Goal: Task Accomplishment & Management: Manage account settings

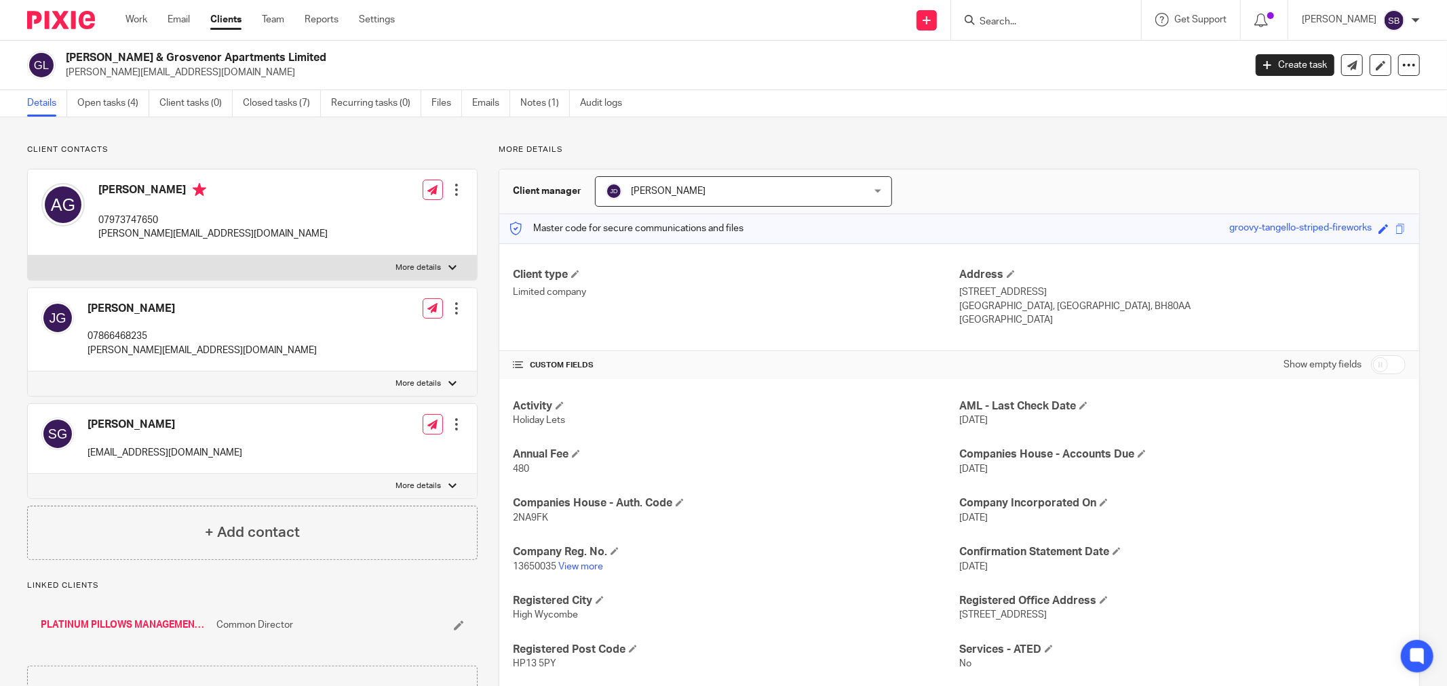
click at [1032, 22] on input "Search" at bounding box center [1039, 22] width 122 height 12
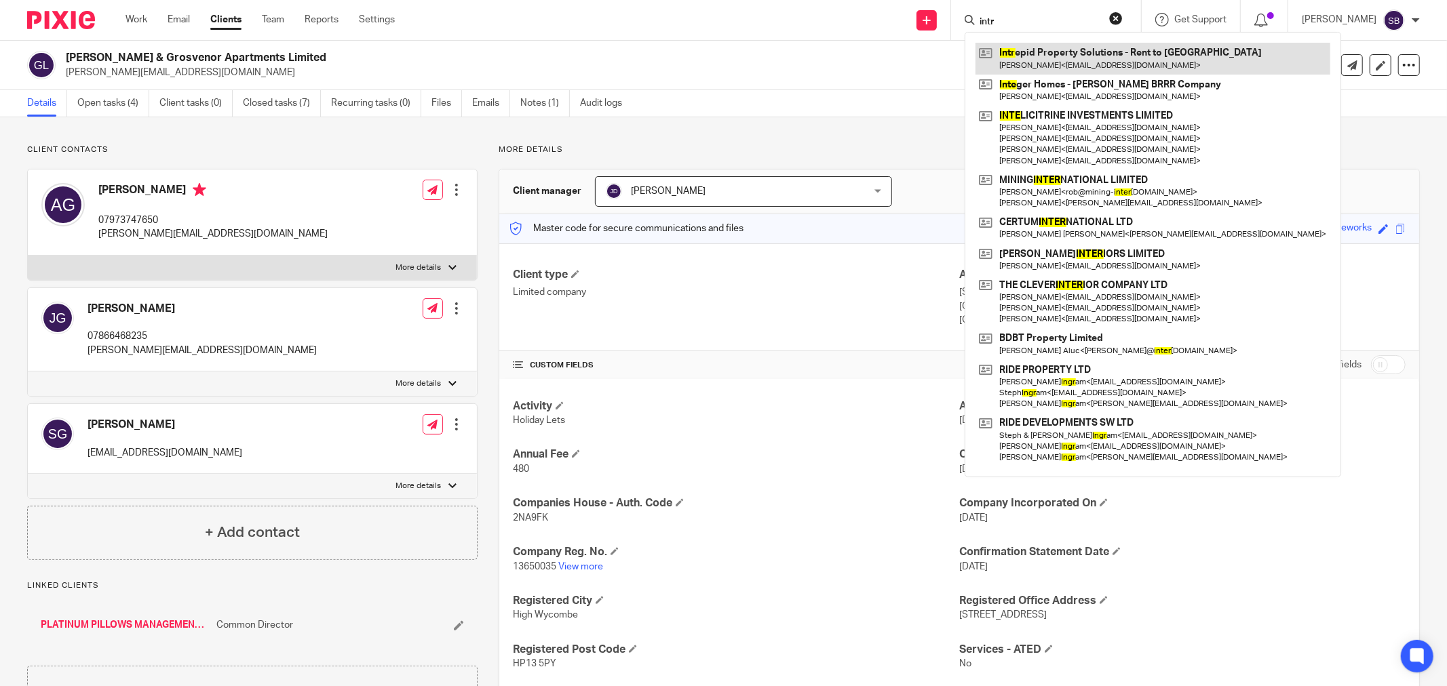
type input "intr"
click at [1062, 64] on link at bounding box center [1152, 58] width 355 height 31
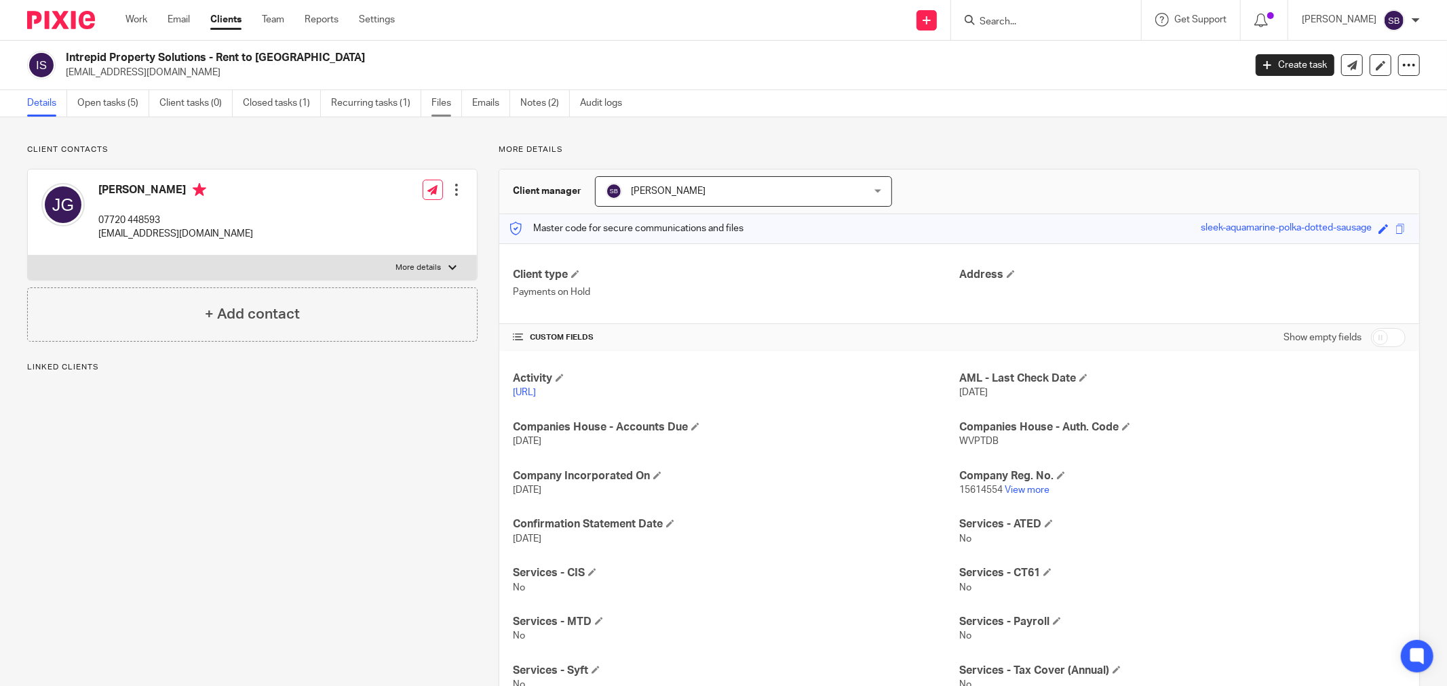
click at [445, 102] on link "Files" at bounding box center [446, 103] width 31 height 26
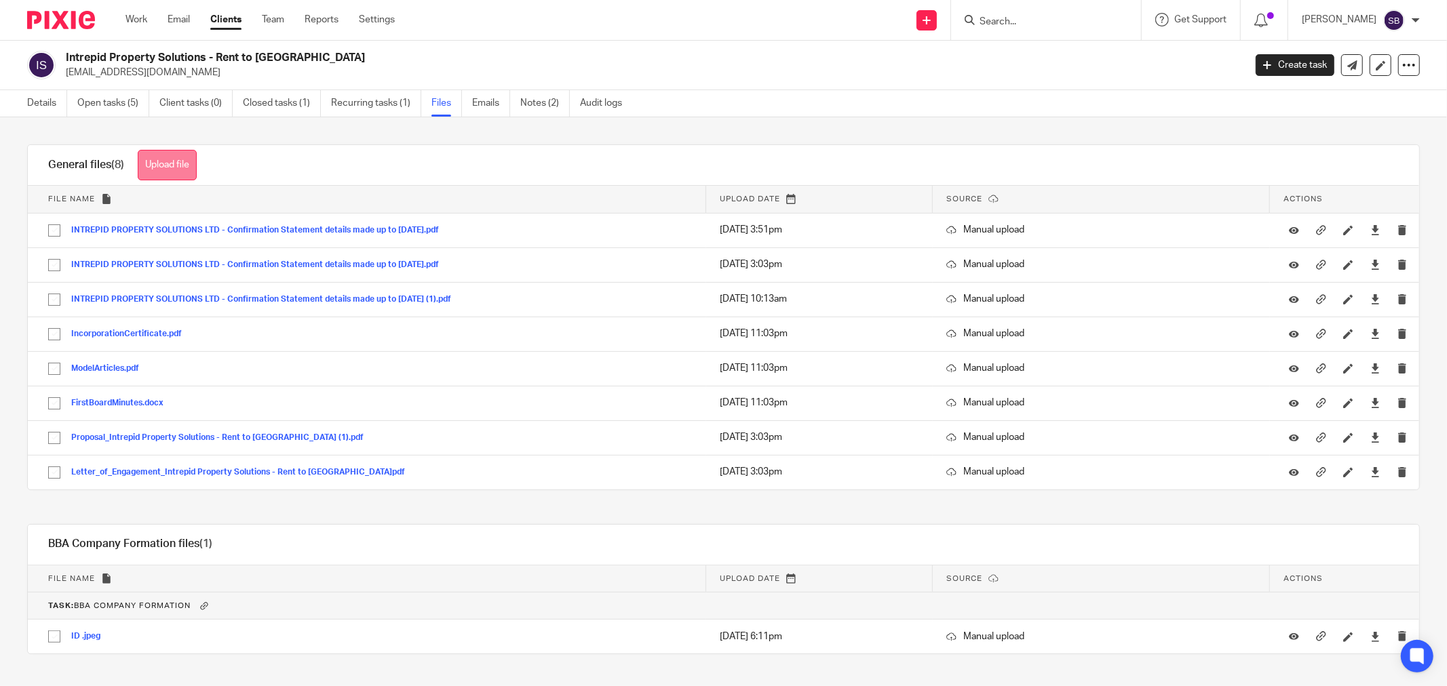
click at [175, 166] on button "Upload file" at bounding box center [167, 165] width 59 height 31
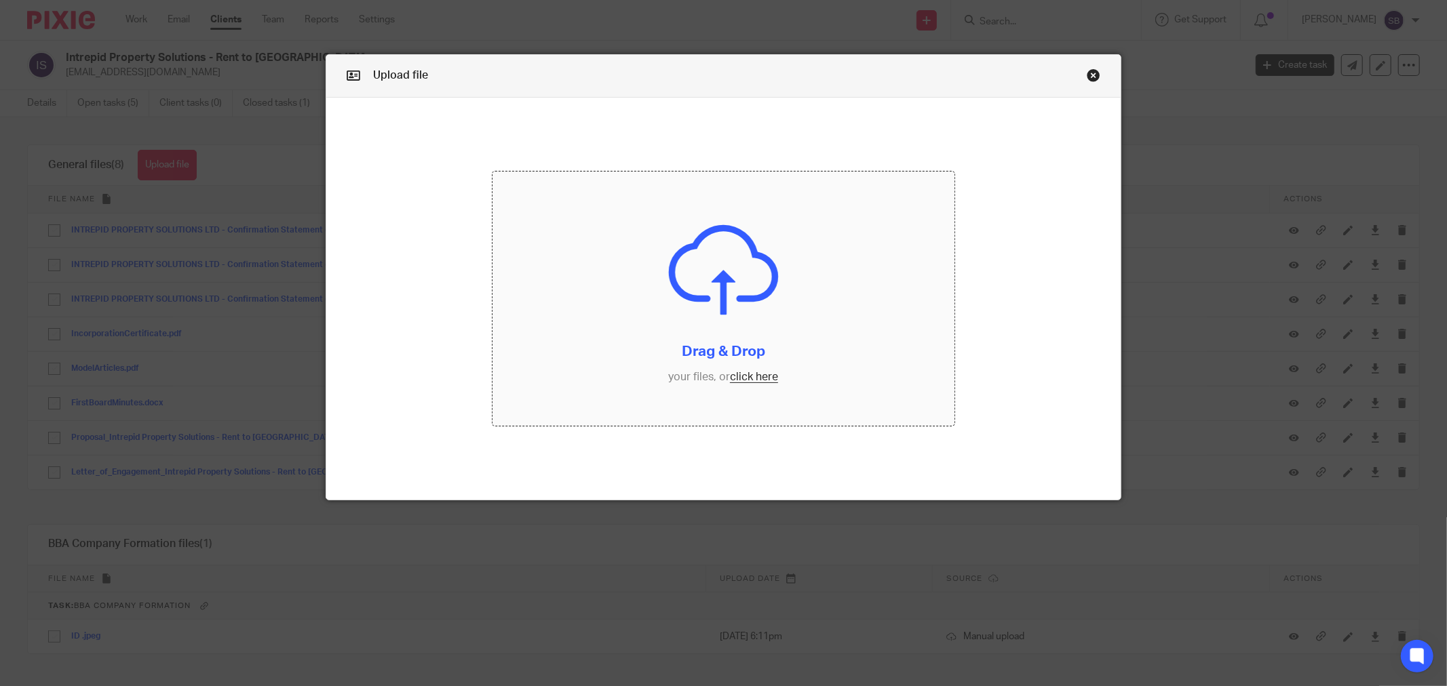
click at [737, 384] on input "file" at bounding box center [723, 299] width 462 height 254
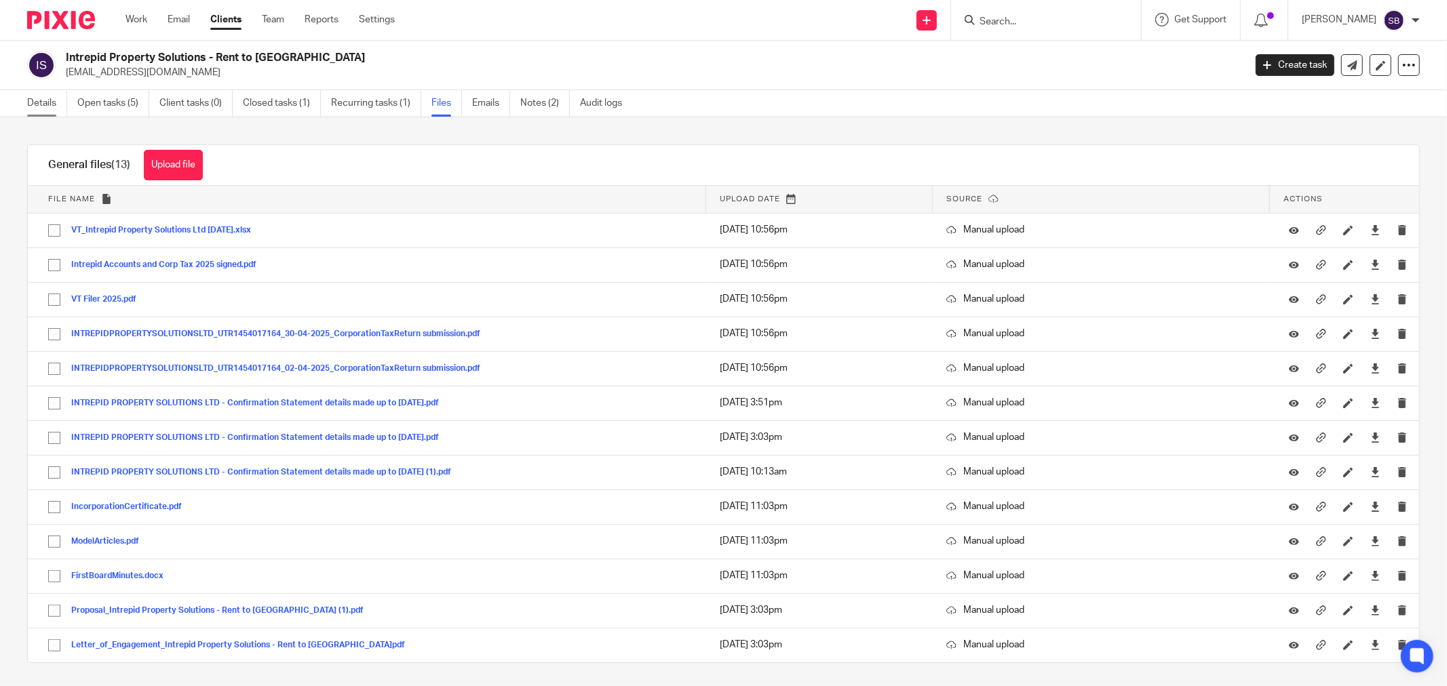
click at [34, 102] on link "Details" at bounding box center [47, 103] width 40 height 26
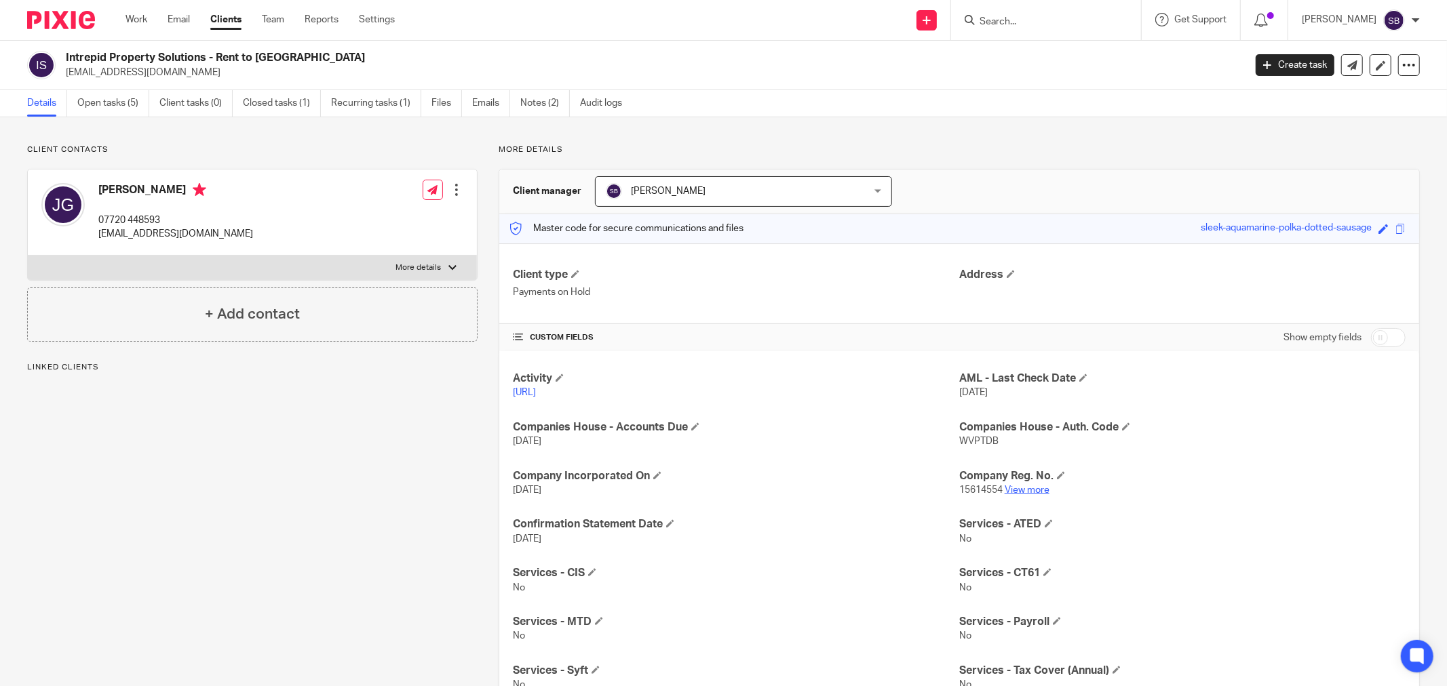
click at [1009, 490] on link "View more" at bounding box center [1027, 490] width 45 height 9
drag, startPoint x: 97, startPoint y: 192, endPoint x: 235, endPoint y: 192, distance: 137.7
click at [235, 192] on div "James Damien Gentleman 07720 448593 jamesgentleman214@gmail.com" at bounding box center [147, 212] width 212 height 72
copy h4 "James Damien Gentleman"
click at [1072, 19] on input "Search" at bounding box center [1039, 22] width 122 height 12
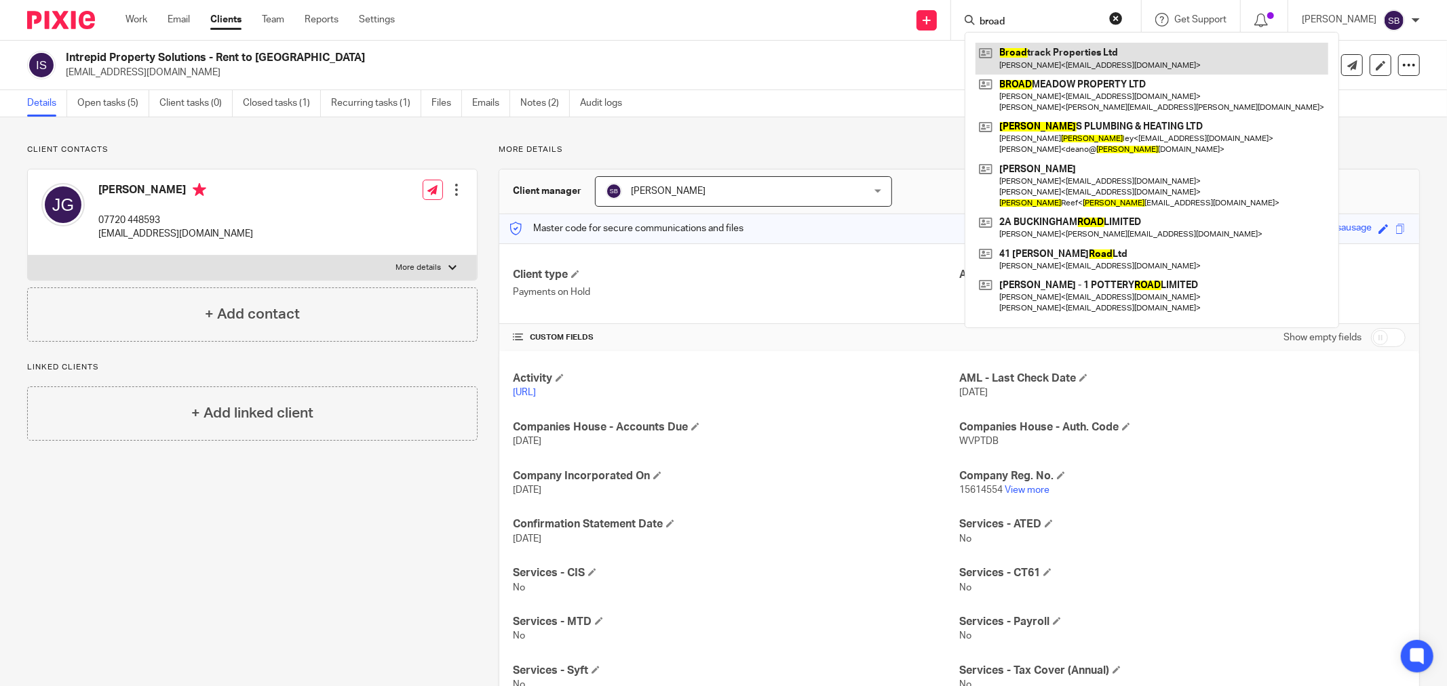
type input "broad"
click at [1096, 53] on link at bounding box center [1151, 58] width 353 height 31
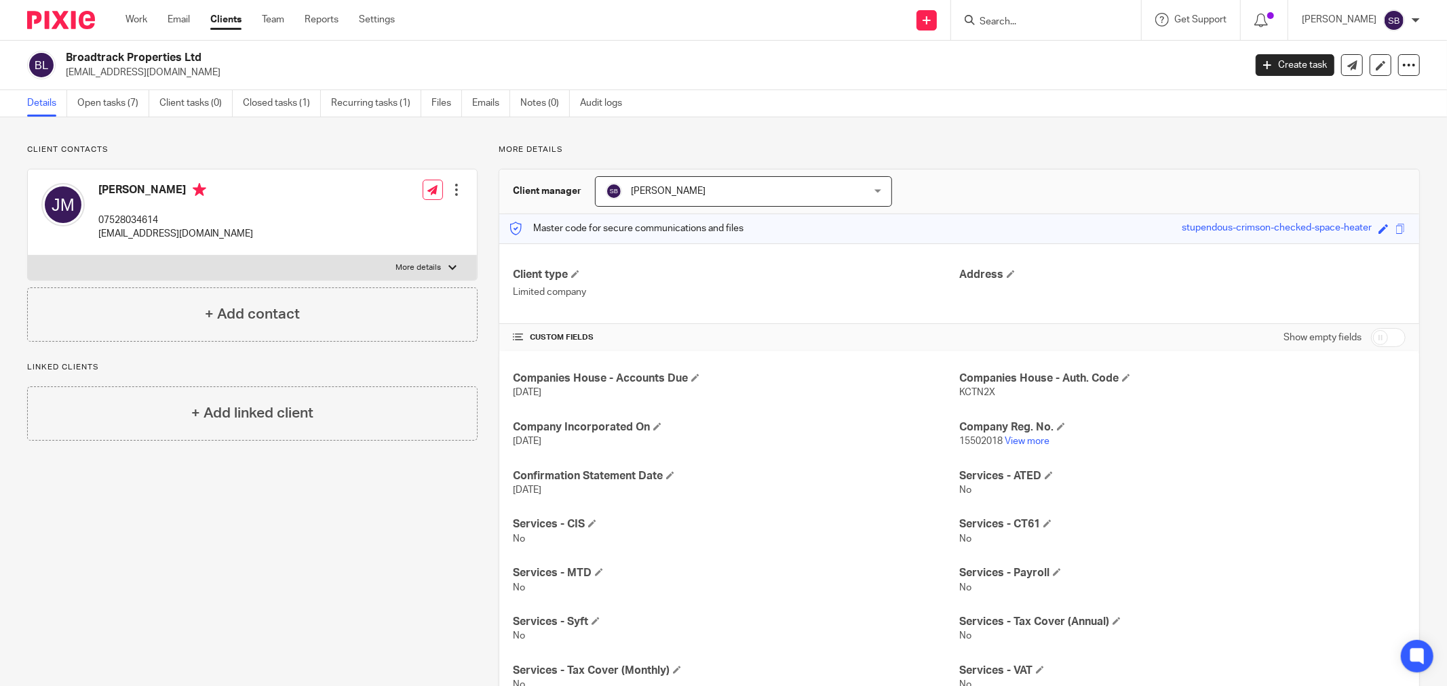
drag, startPoint x: 98, startPoint y: 190, endPoint x: 161, endPoint y: 189, distance: 63.1
click at [161, 189] on h4 "[PERSON_NAME]" at bounding box center [175, 191] width 155 height 17
copy h4 "John Morris"
click at [1023, 444] on link "View more" at bounding box center [1027, 441] width 45 height 9
click at [448, 106] on link "Files" at bounding box center [446, 103] width 31 height 26
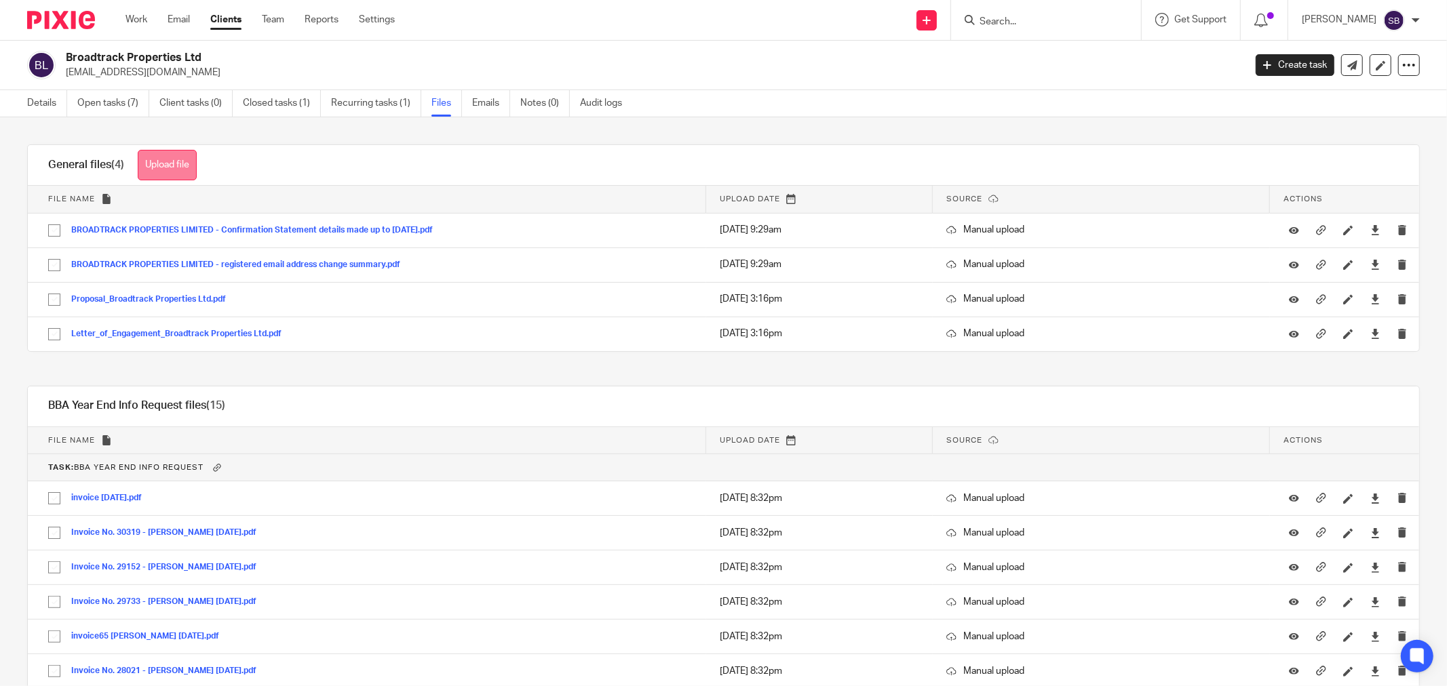
click at [170, 164] on button "Upload file" at bounding box center [167, 165] width 59 height 31
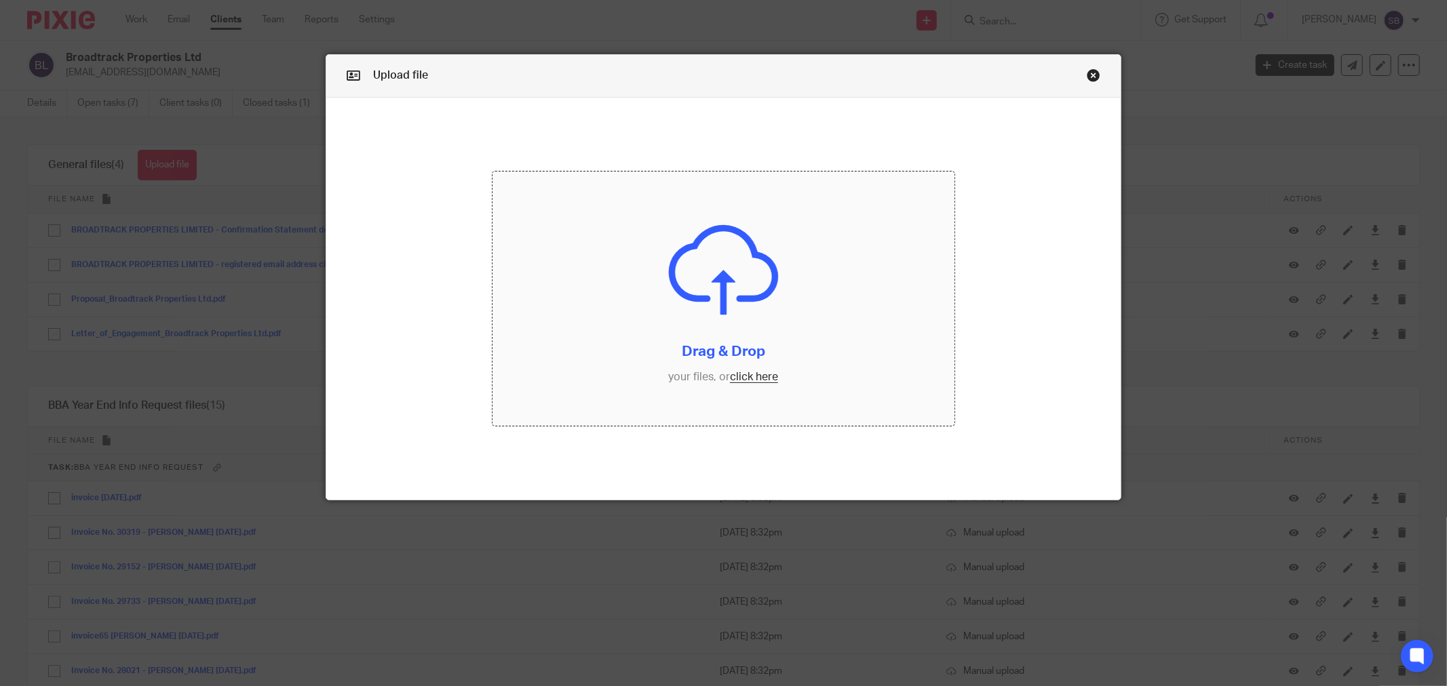
click at [761, 380] on input "file" at bounding box center [723, 299] width 462 height 254
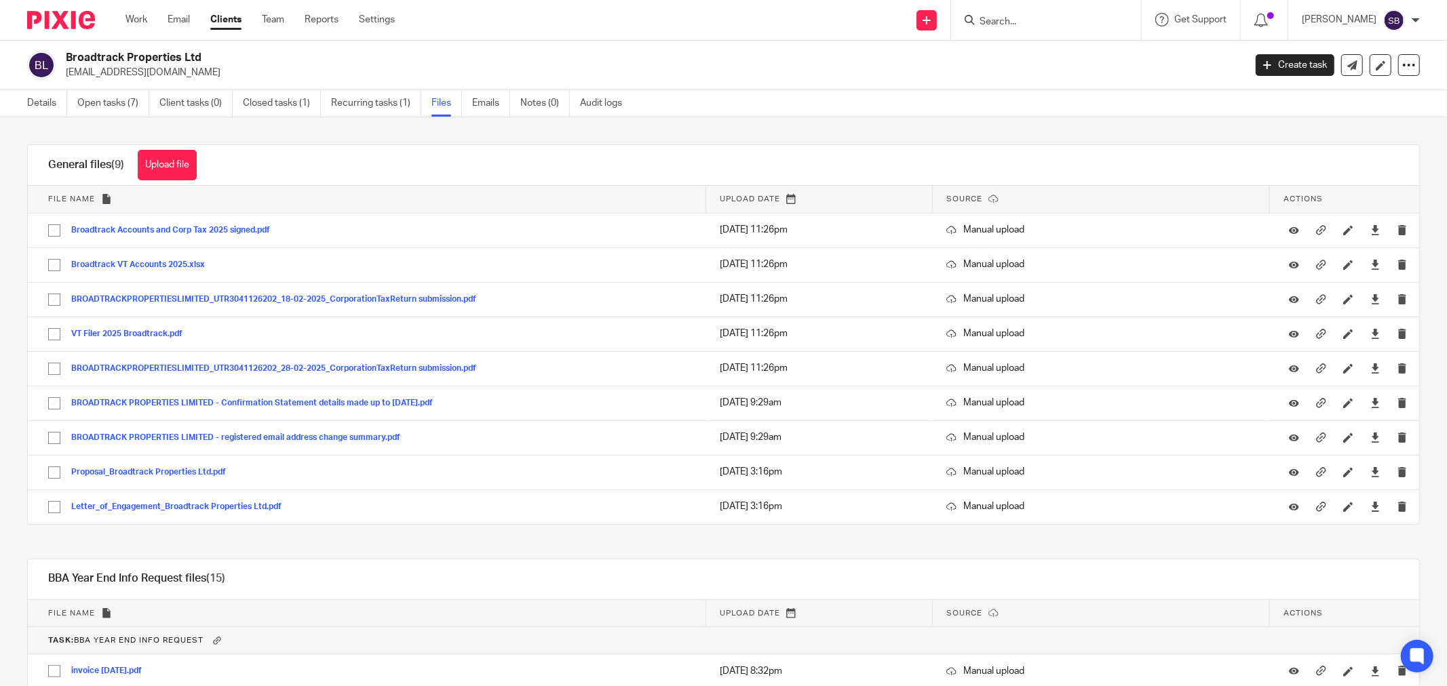
click at [1043, 22] on input "Search" at bounding box center [1039, 22] width 122 height 12
type input "c"
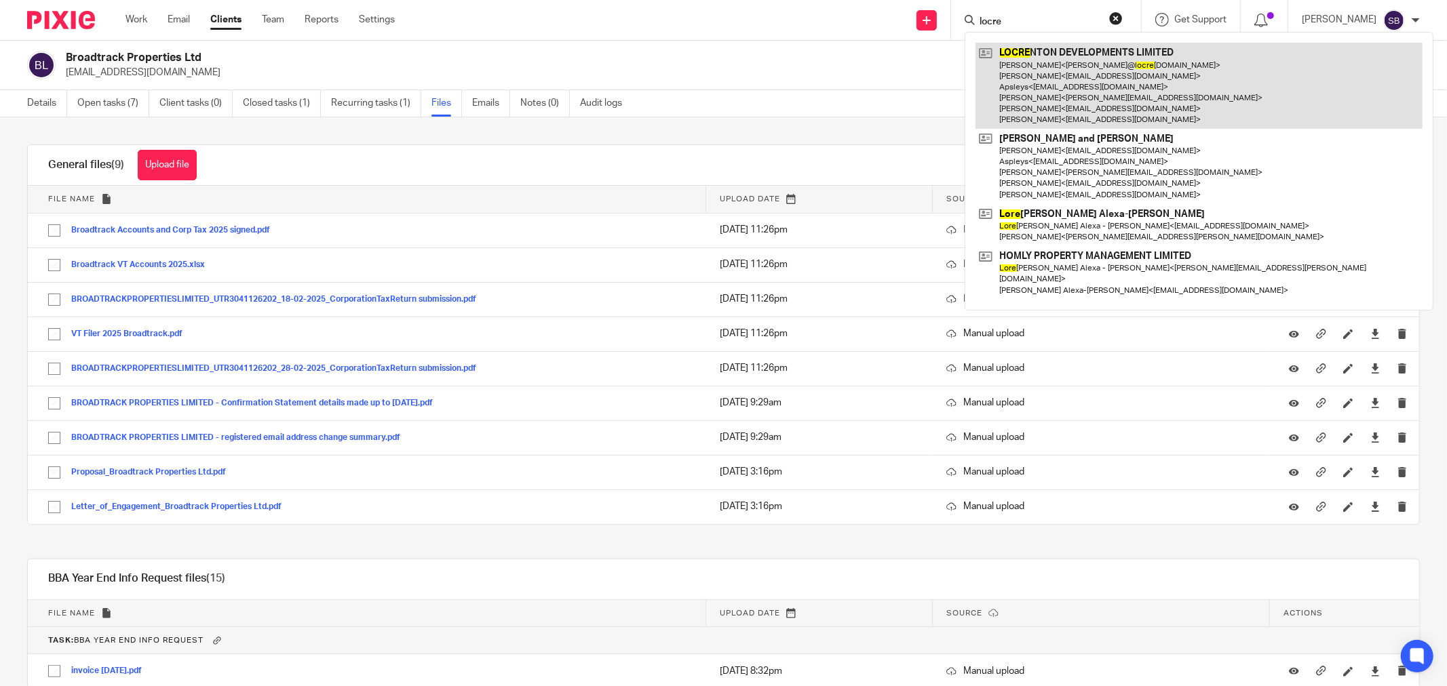
type input "locre"
click at [1047, 62] on link at bounding box center [1198, 86] width 447 height 86
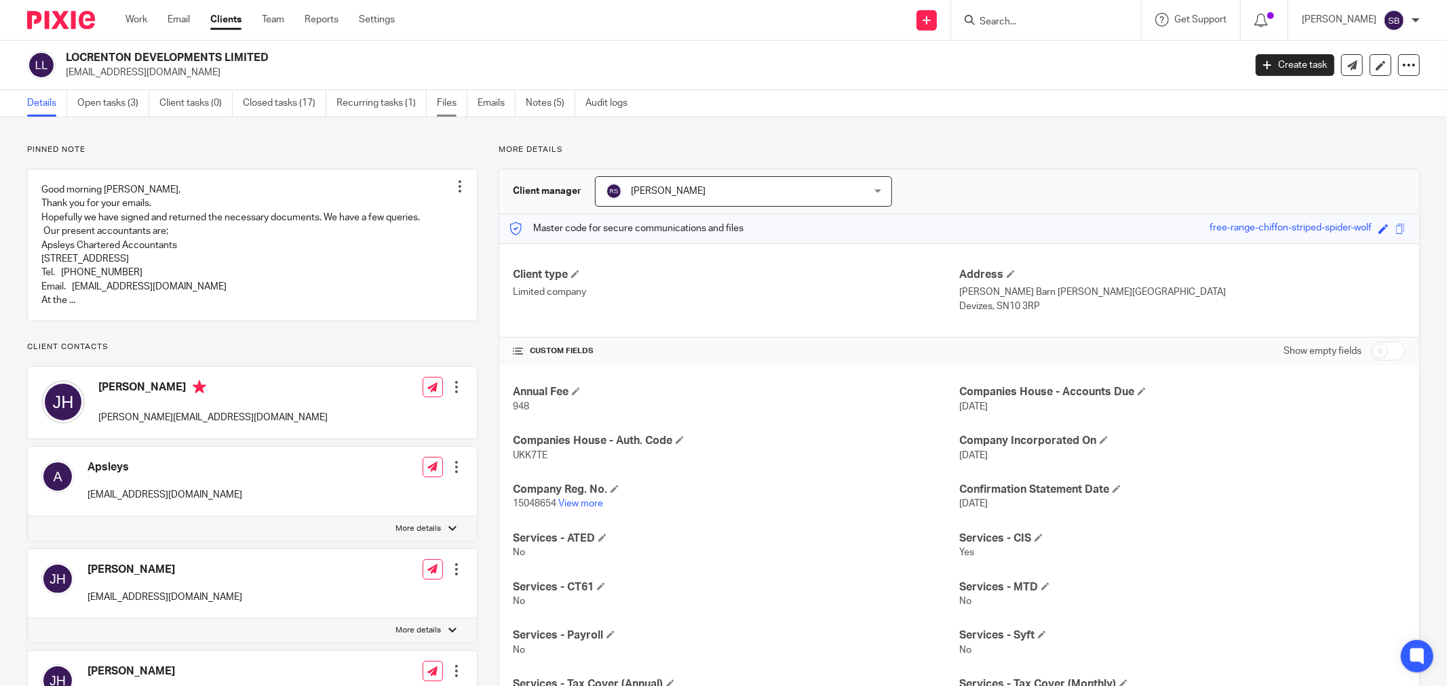
click at [450, 107] on link "Files" at bounding box center [452, 103] width 31 height 26
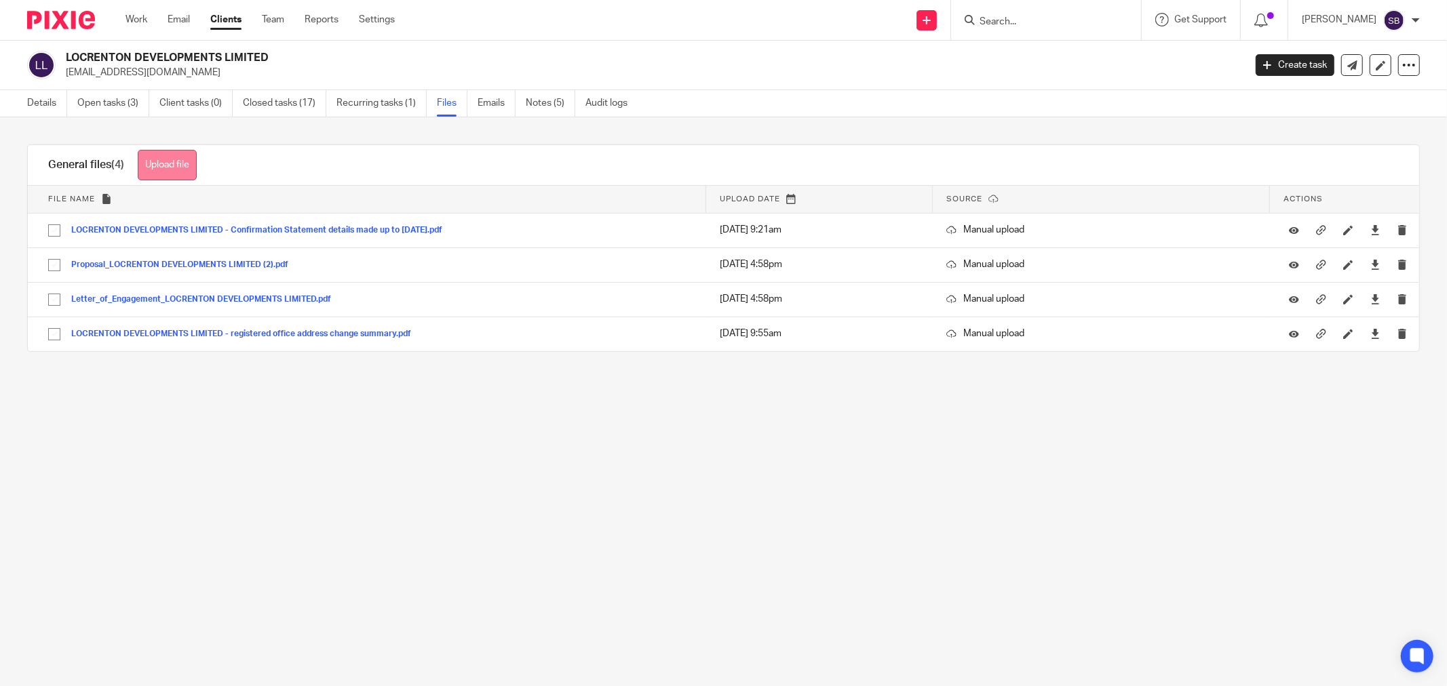
click at [184, 151] on button "Upload file" at bounding box center [167, 165] width 59 height 31
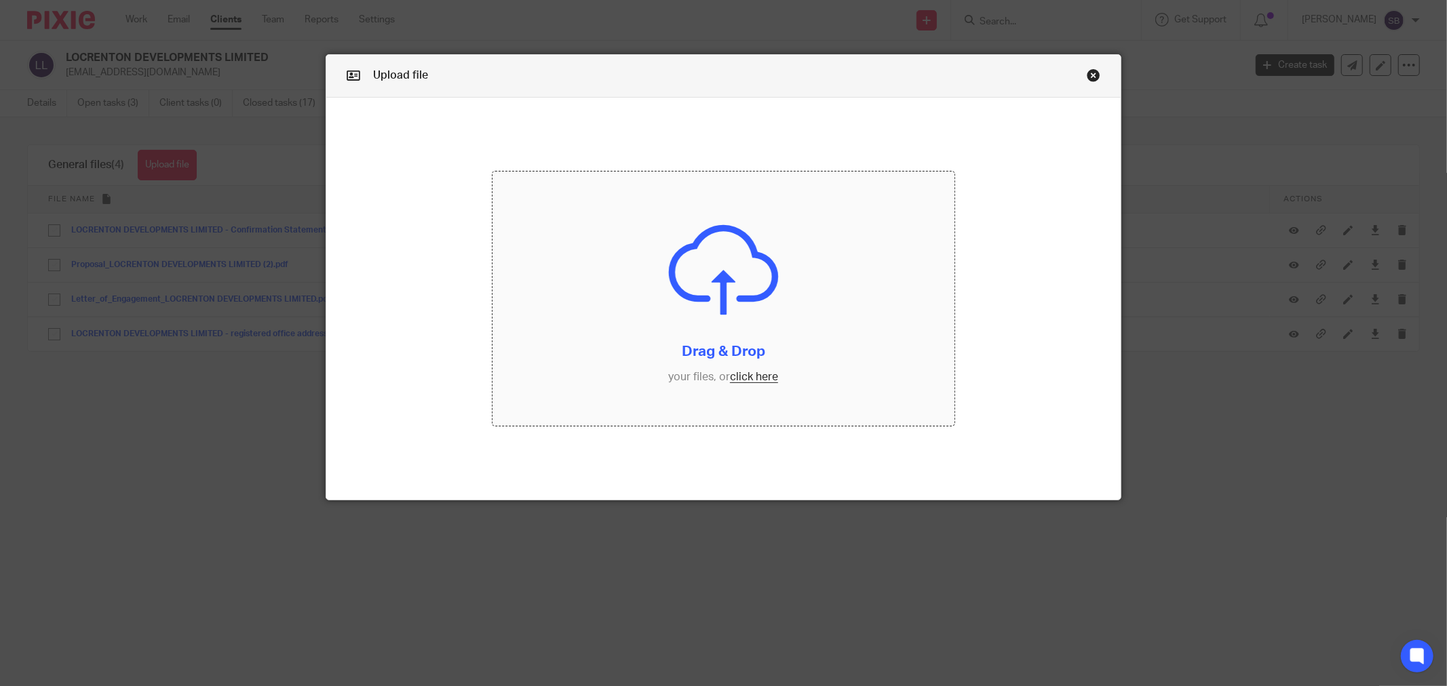
click at [756, 376] on input "file" at bounding box center [723, 299] width 462 height 254
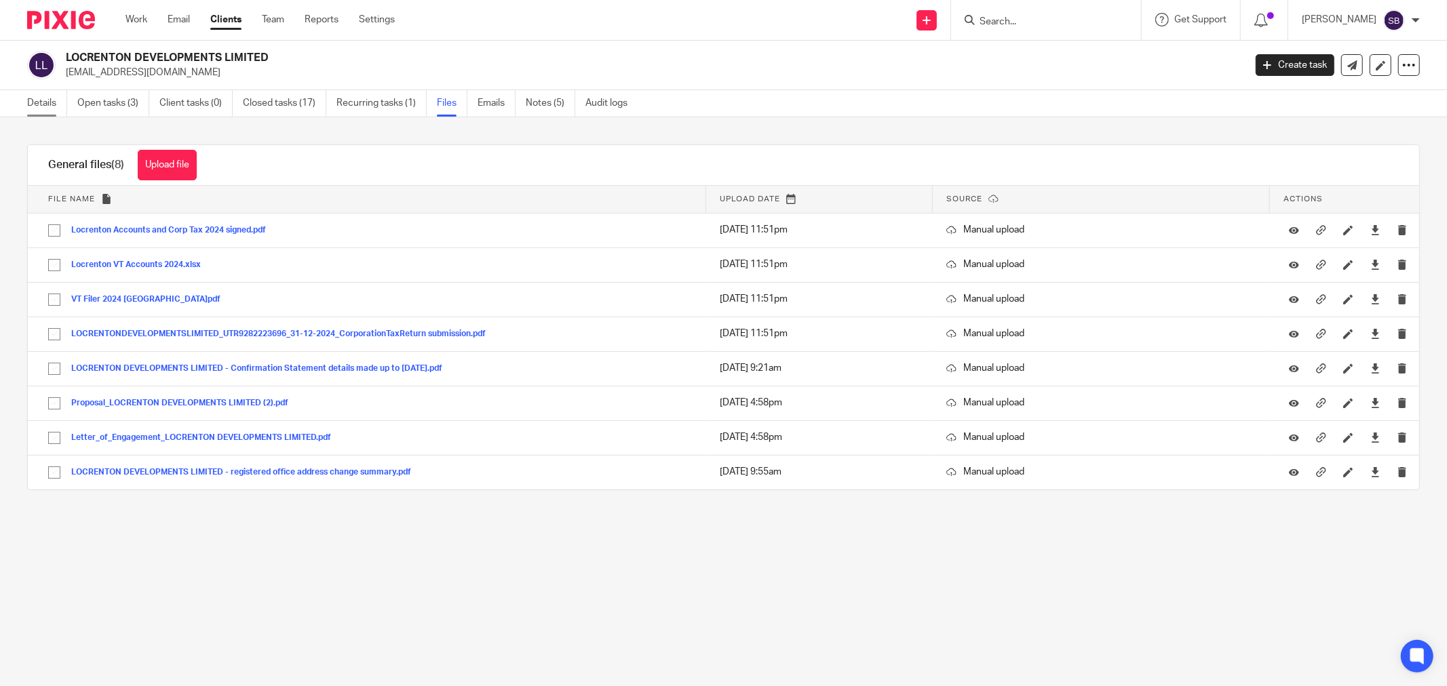
click at [35, 103] on link "Details" at bounding box center [47, 103] width 40 height 26
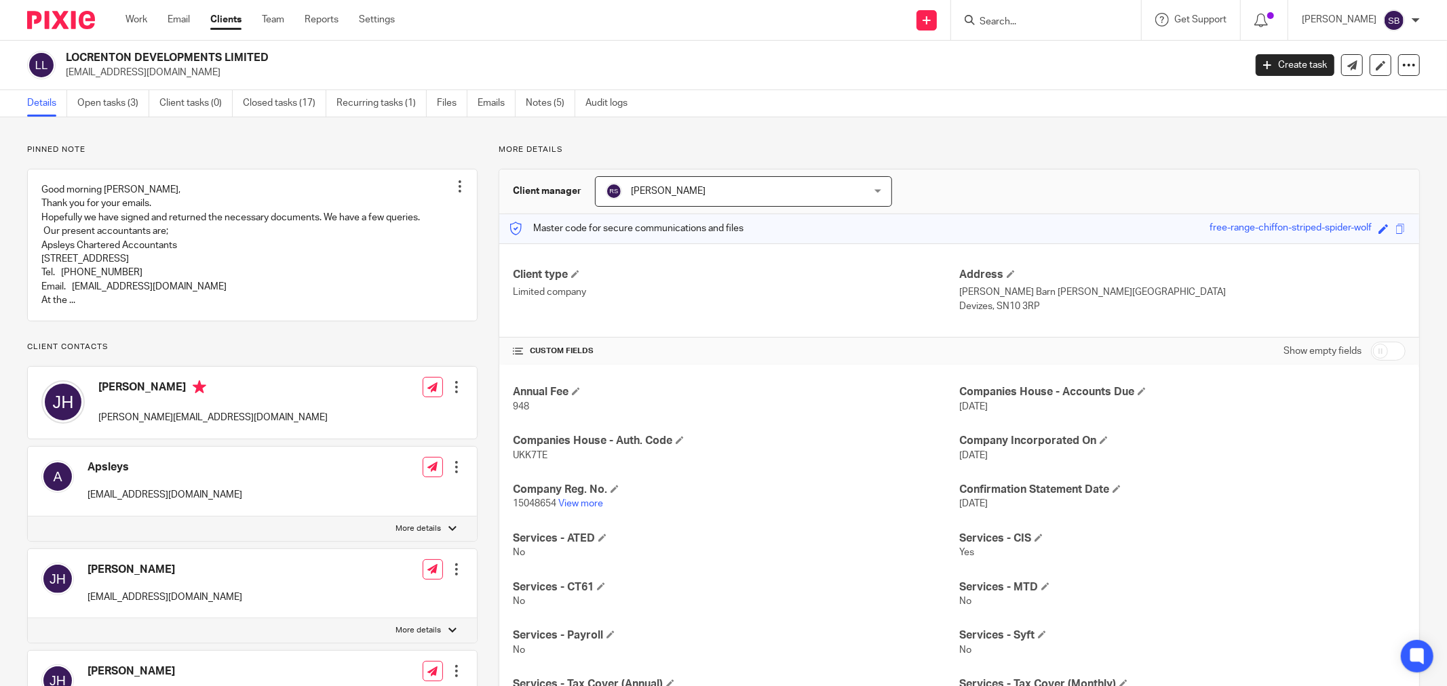
drag, startPoint x: 98, startPoint y: 444, endPoint x: 166, endPoint y: 444, distance: 67.8
click at [166, 398] on h4 "[PERSON_NAME]" at bounding box center [212, 389] width 229 height 17
copy h4 "John Haydon"
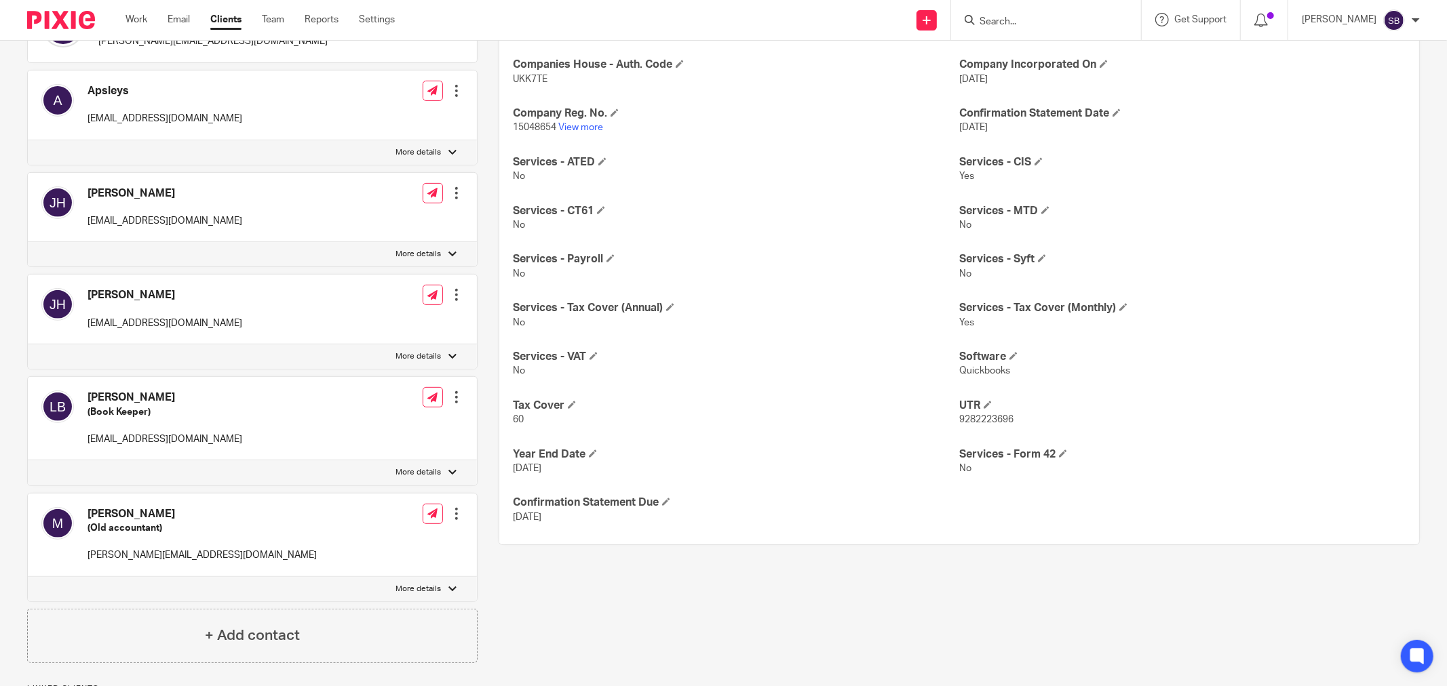
scroll to position [646, 0]
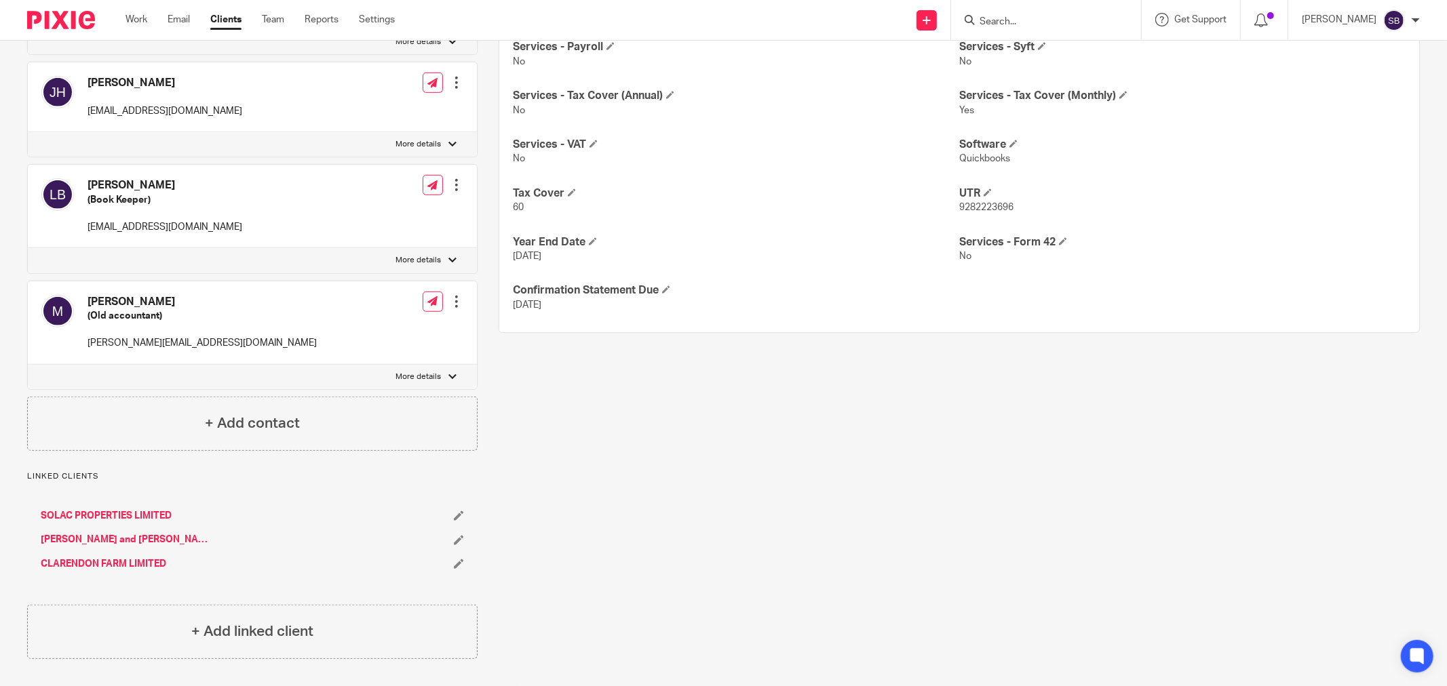
click at [130, 514] on link "SOLAC PROPERTIES LIMITED" at bounding box center [106, 516] width 131 height 14
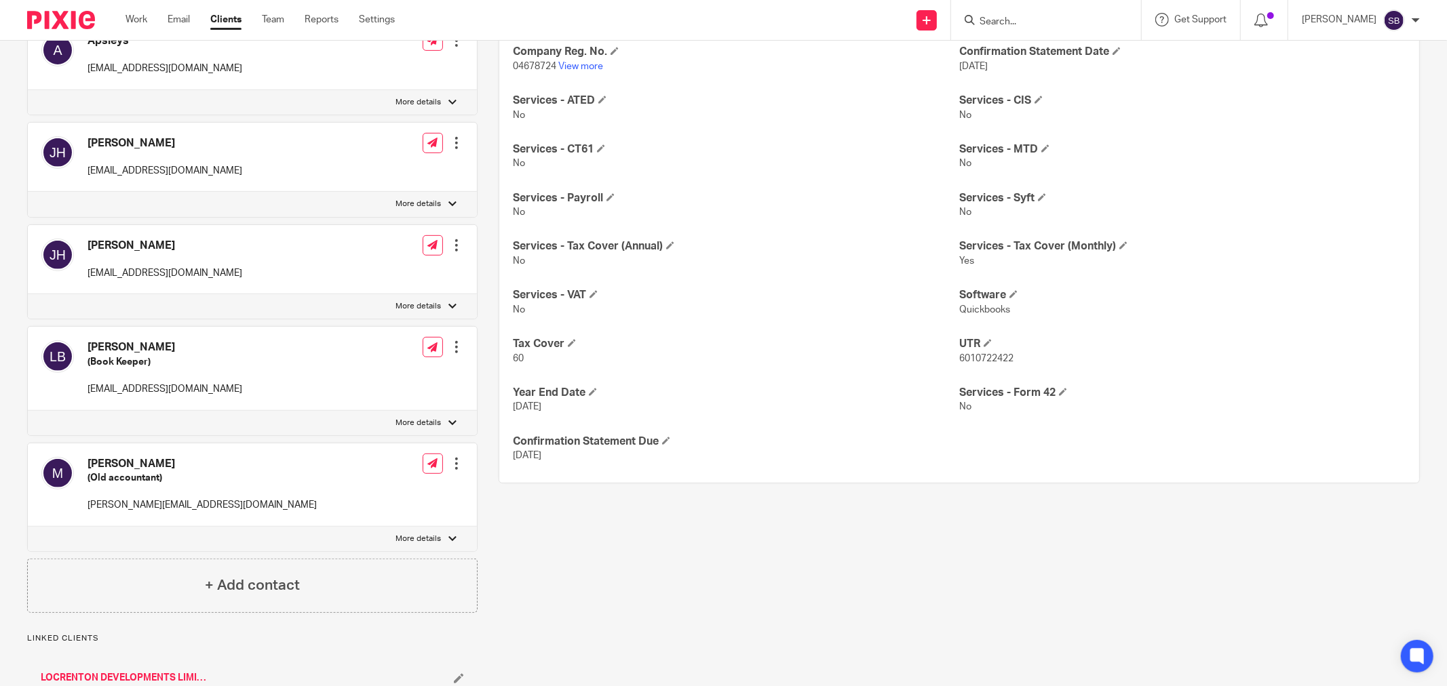
scroll to position [670, 0]
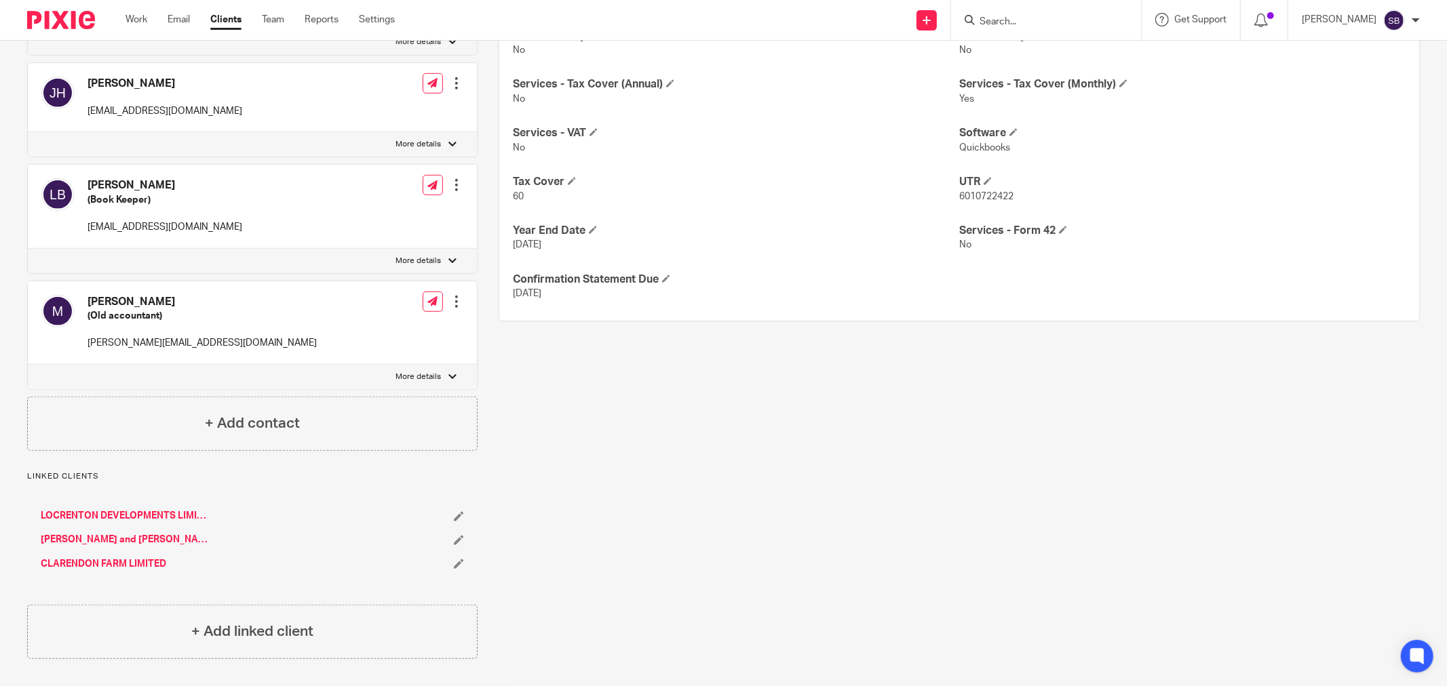
click at [92, 539] on link "[PERSON_NAME] and [PERSON_NAME]" at bounding box center [125, 540] width 169 height 14
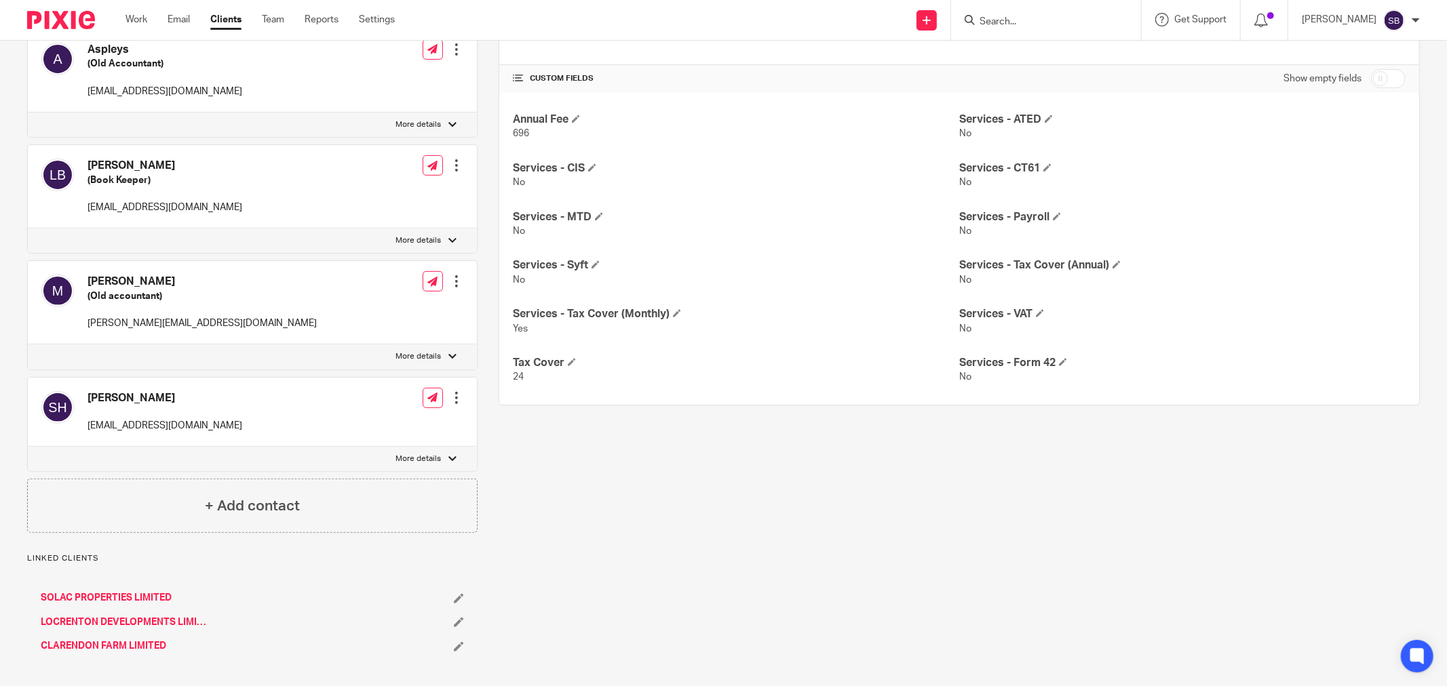
scroll to position [288, 0]
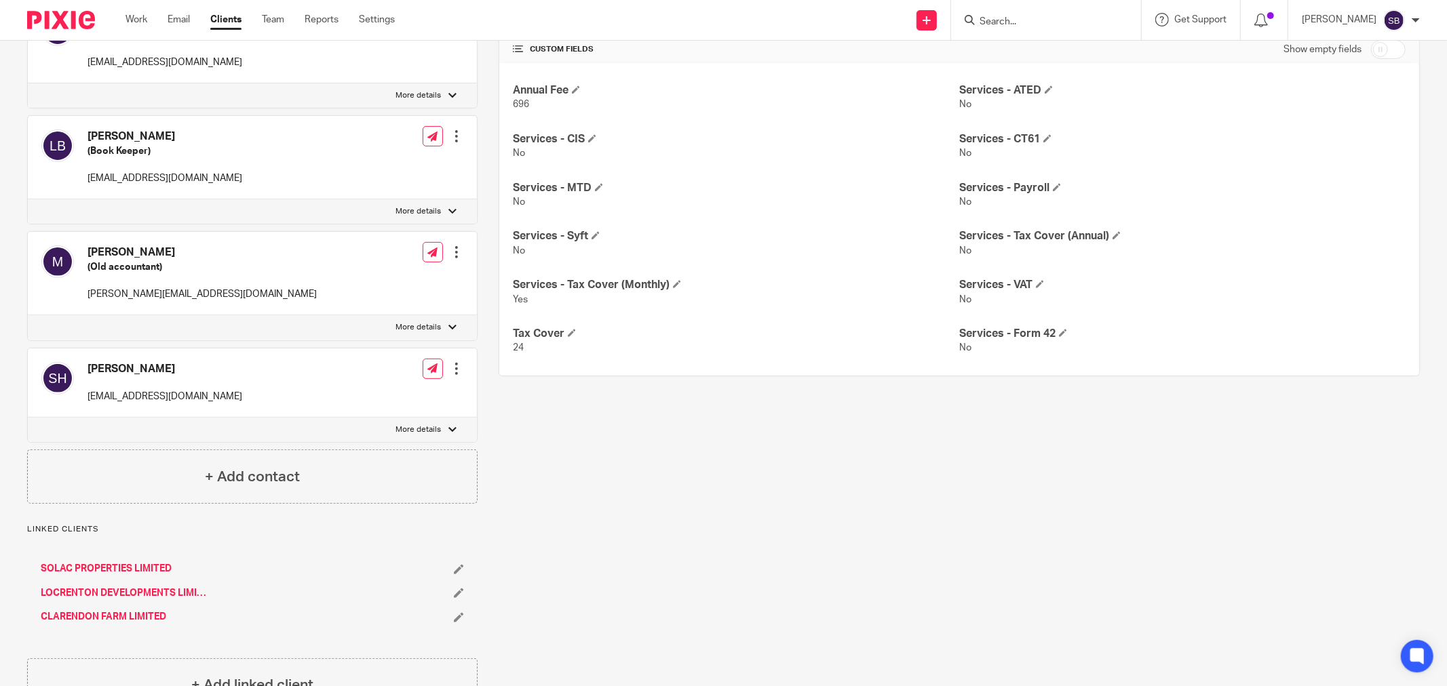
drag, startPoint x: 89, startPoint y: 370, endPoint x: 159, endPoint y: 368, distance: 70.6
click at [159, 368] on h4 "Sarah Hayden" at bounding box center [165, 369] width 155 height 14
copy h4 "Sarah Hayden"
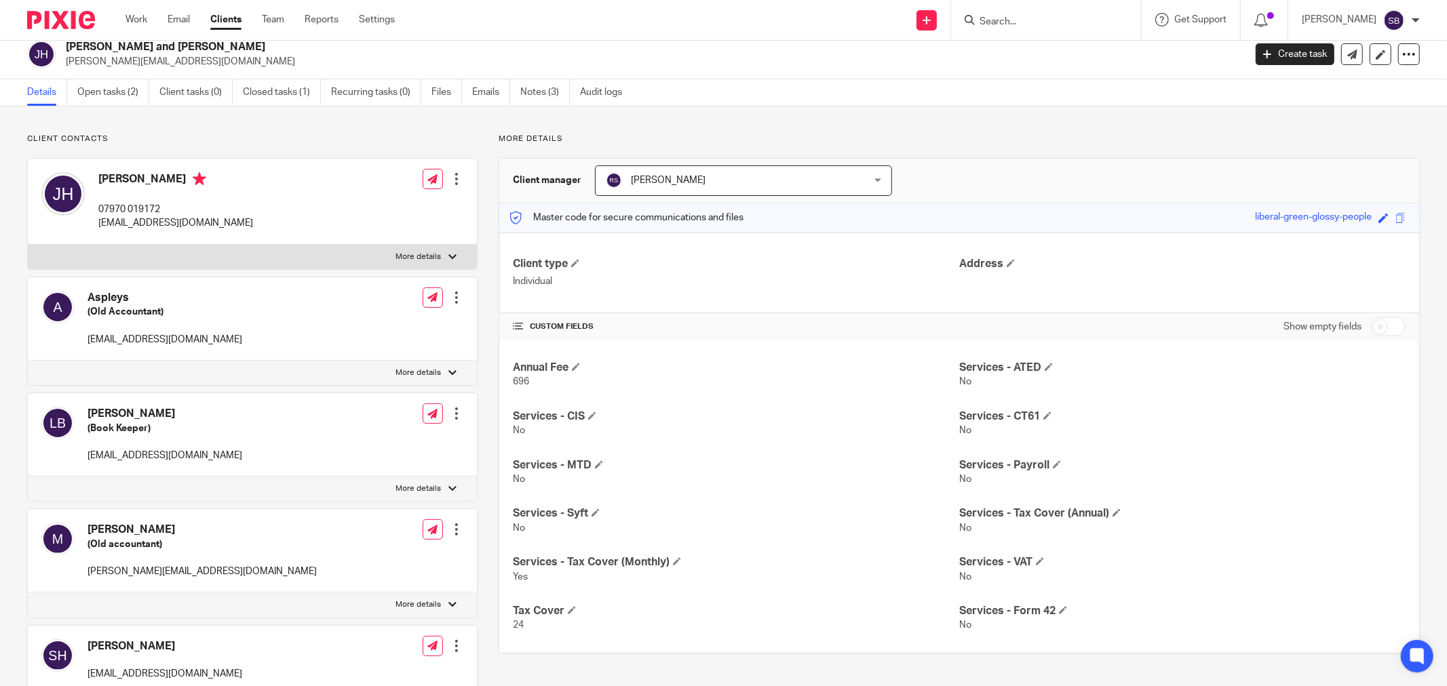
scroll to position [0, 0]
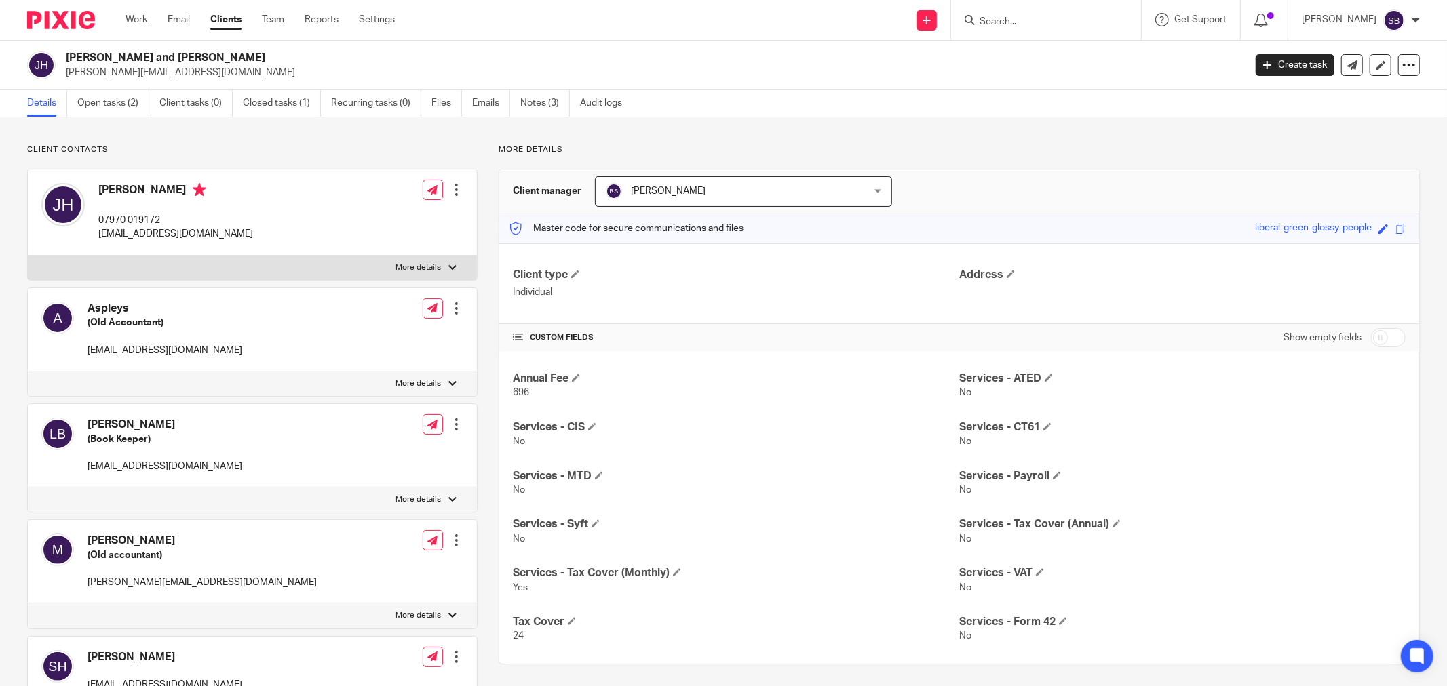
click at [1030, 22] on input "Search" at bounding box center [1039, 22] width 122 height 12
type input "s"
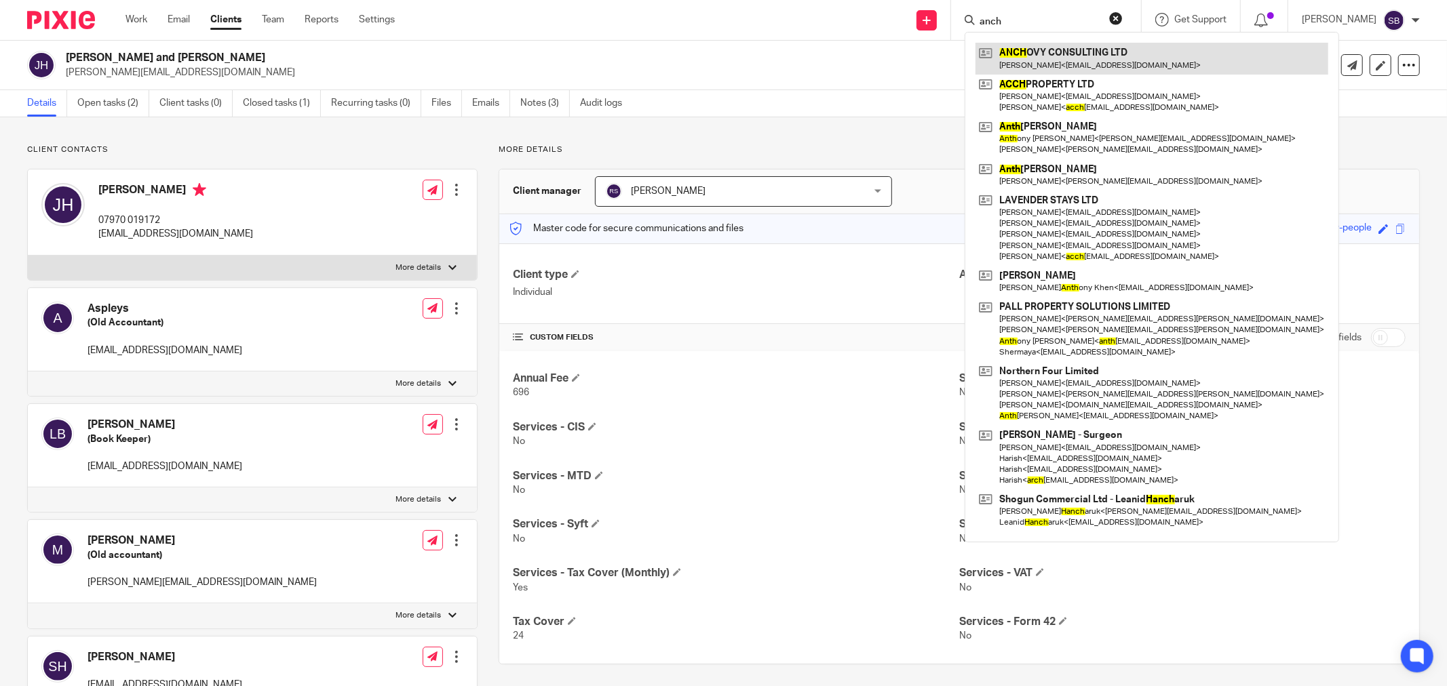
type input "anch"
click at [1110, 58] on link at bounding box center [1151, 58] width 353 height 31
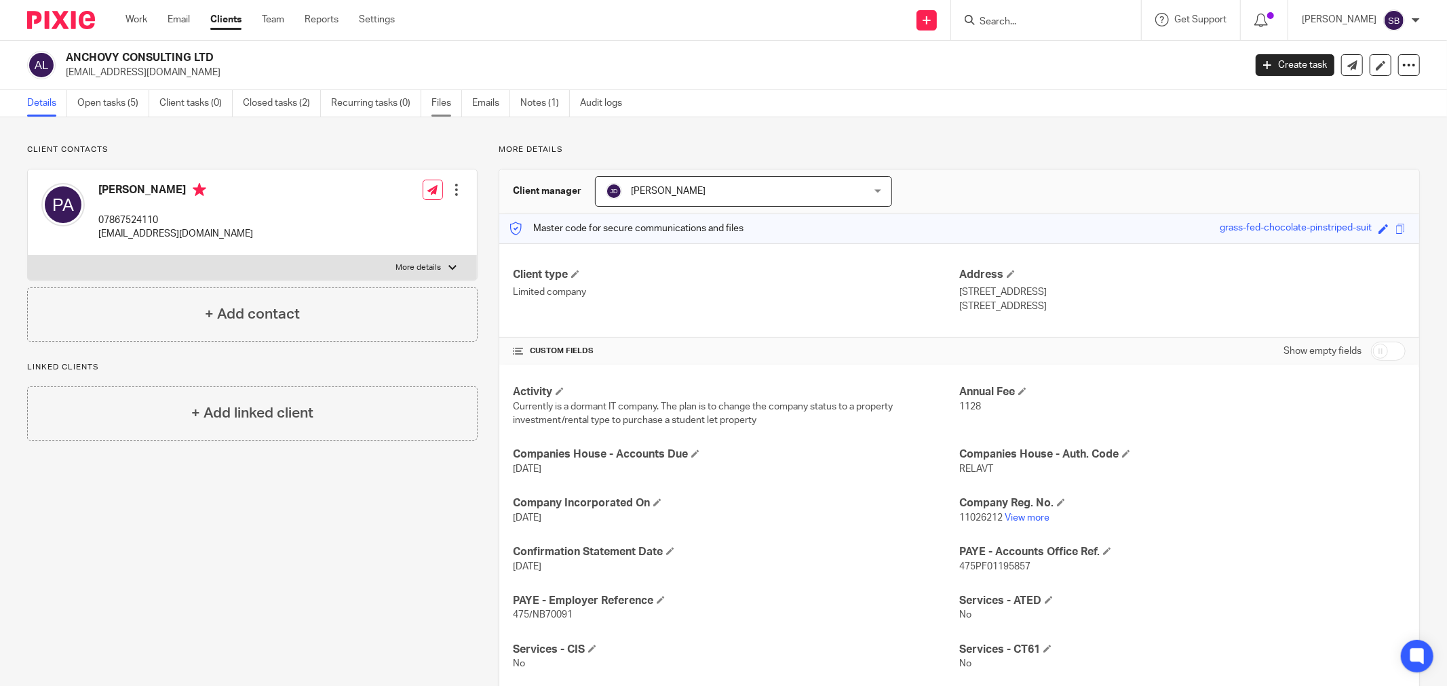
click at [448, 104] on link "Files" at bounding box center [446, 103] width 31 height 26
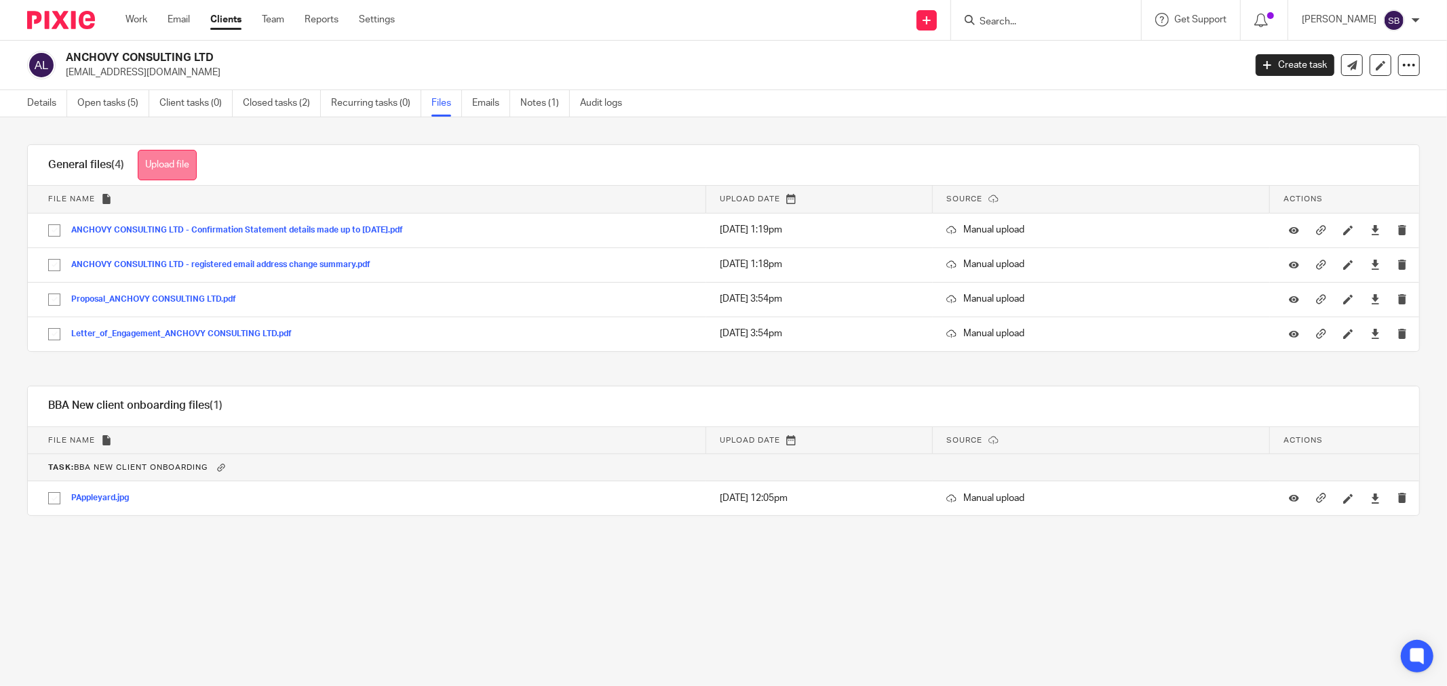
click at [149, 161] on button "Upload file" at bounding box center [167, 165] width 59 height 31
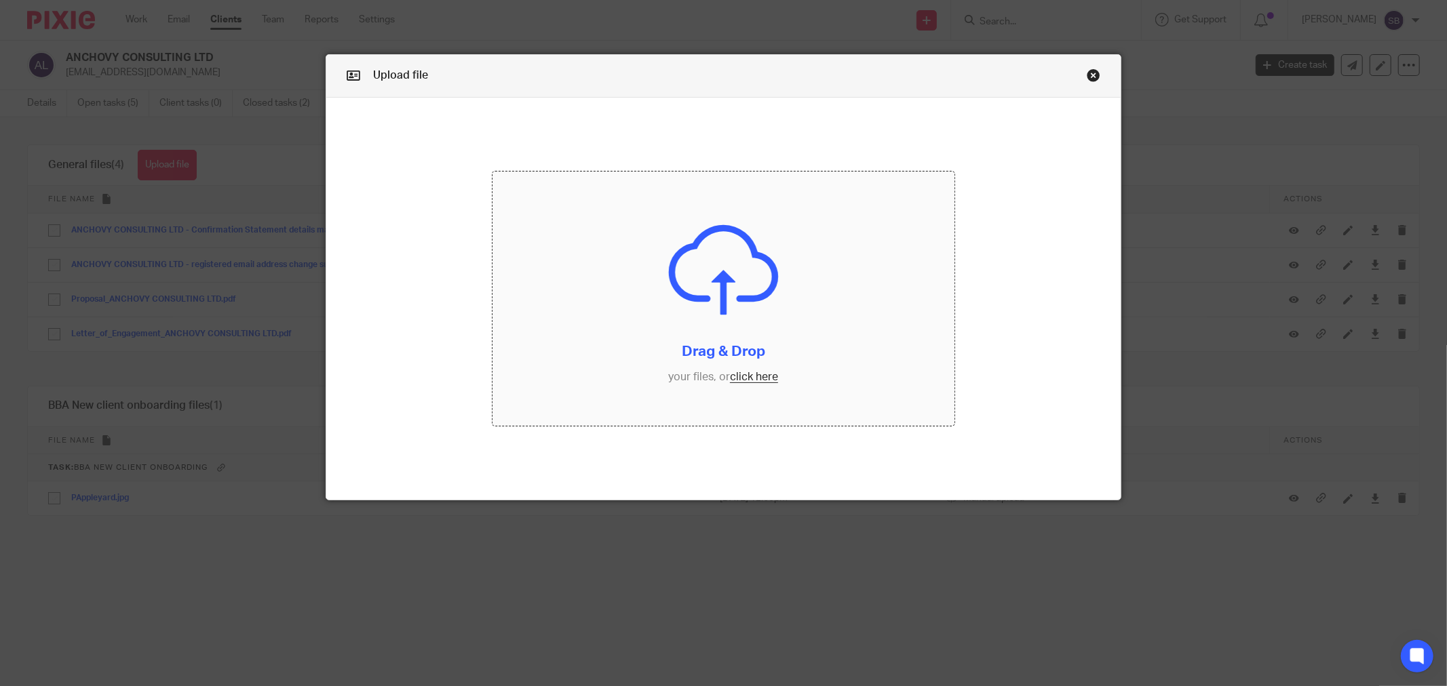
click at [735, 381] on input "file" at bounding box center [723, 299] width 462 height 254
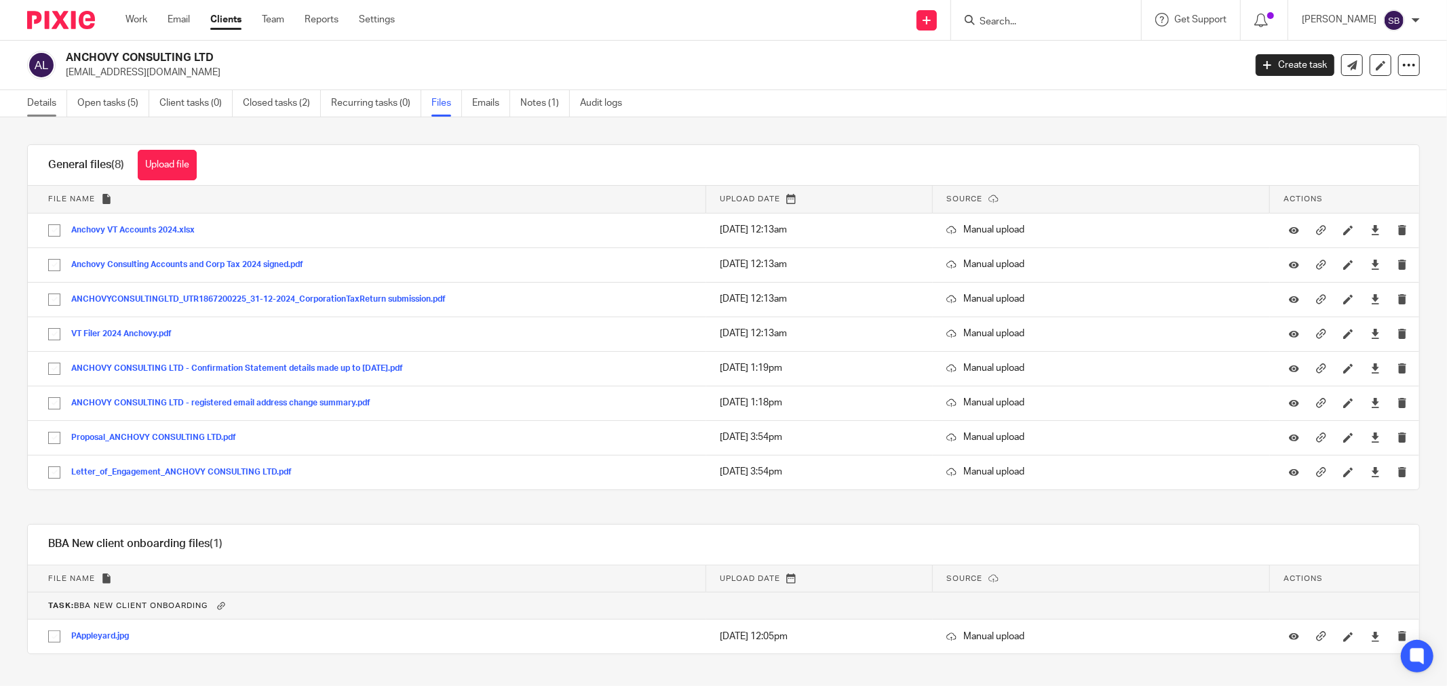
click at [52, 103] on link "Details" at bounding box center [47, 103] width 40 height 26
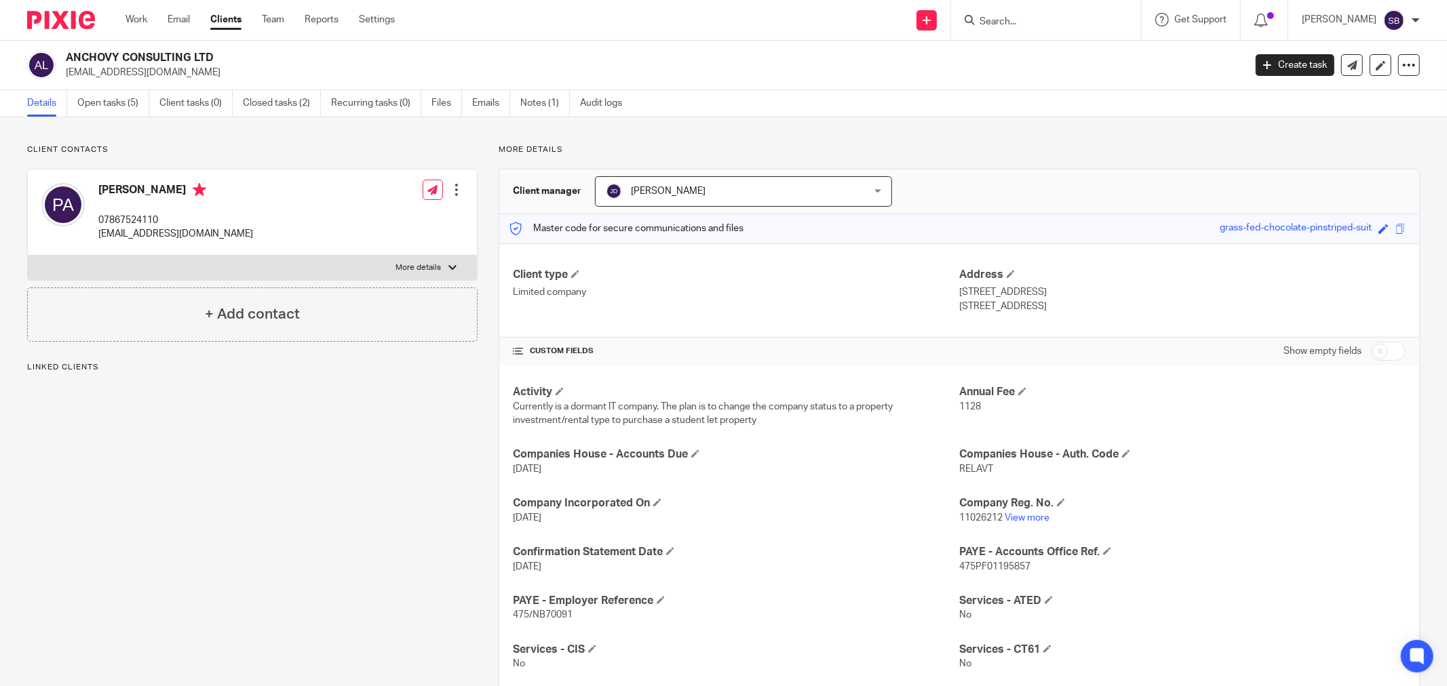
drag, startPoint x: 99, startPoint y: 191, endPoint x: 182, endPoint y: 188, distance: 82.8
click at [182, 188] on h4 "[PERSON_NAME]" at bounding box center [175, 191] width 155 height 17
copy h4 "[PERSON_NAME]"
